Goal: Find specific page/section: Find specific page/section

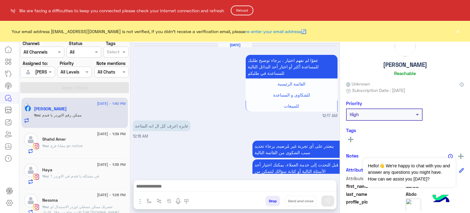
scroll to position [193, 0]
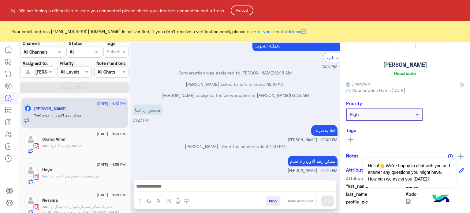
click at [237, 9] on button "Reload" at bounding box center [242, 11] width 23 height 10
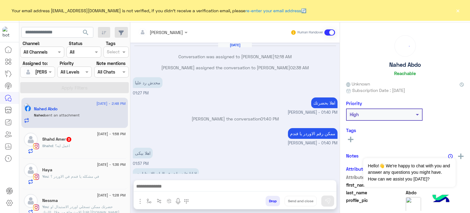
scroll to position [187, 0]
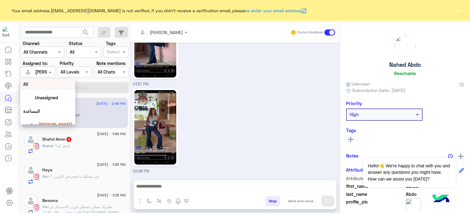
click at [51, 74] on span at bounding box center [51, 72] width 8 height 6
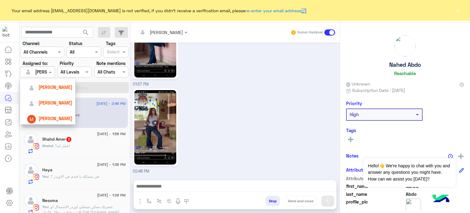
scroll to position [54, 0]
click at [63, 104] on span "Amina Hamdy" at bounding box center [56, 102] width 34 height 5
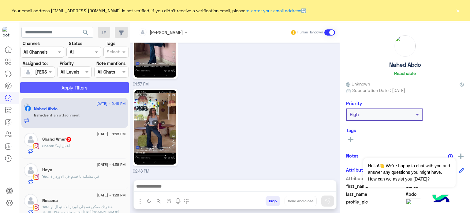
click at [83, 85] on button "Apply Filters" at bounding box center [74, 87] width 109 height 11
